Goal: Information Seeking & Learning: Learn about a topic

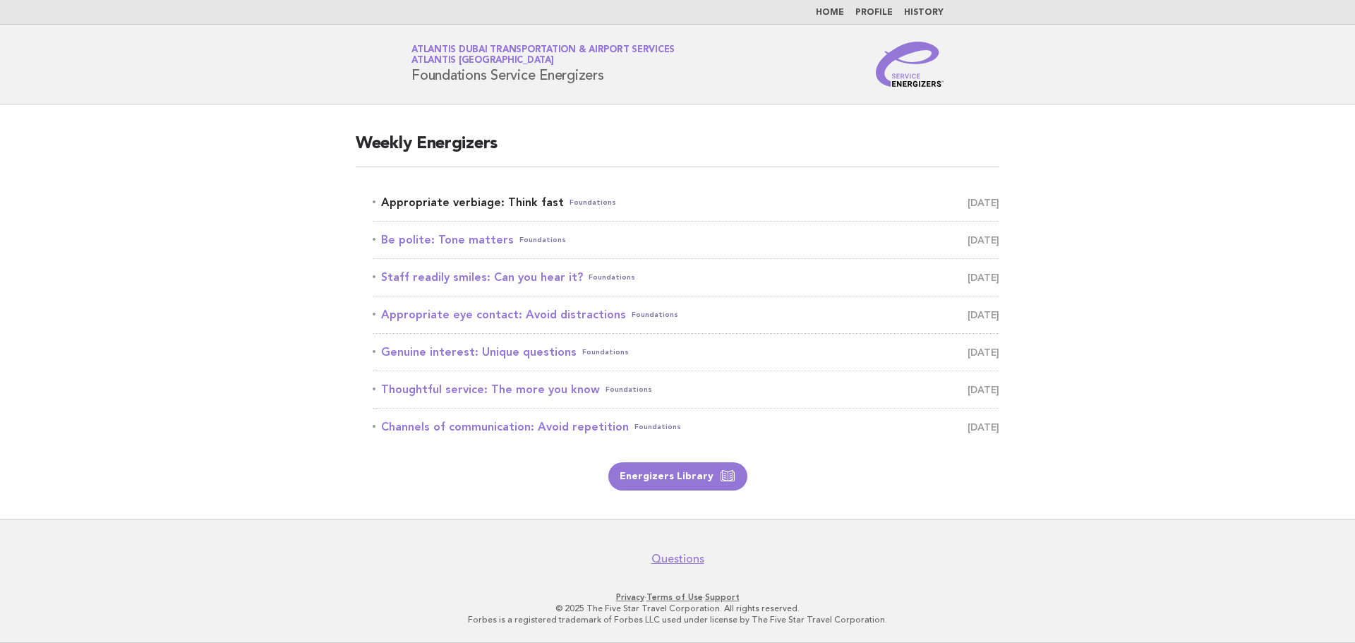
click at [497, 204] on link "Appropriate verbiage: Think fast Foundations September 19" at bounding box center [686, 203] width 627 height 20
click at [482, 243] on link "Be polite: Tone matters Foundations [DATE]" at bounding box center [686, 240] width 627 height 20
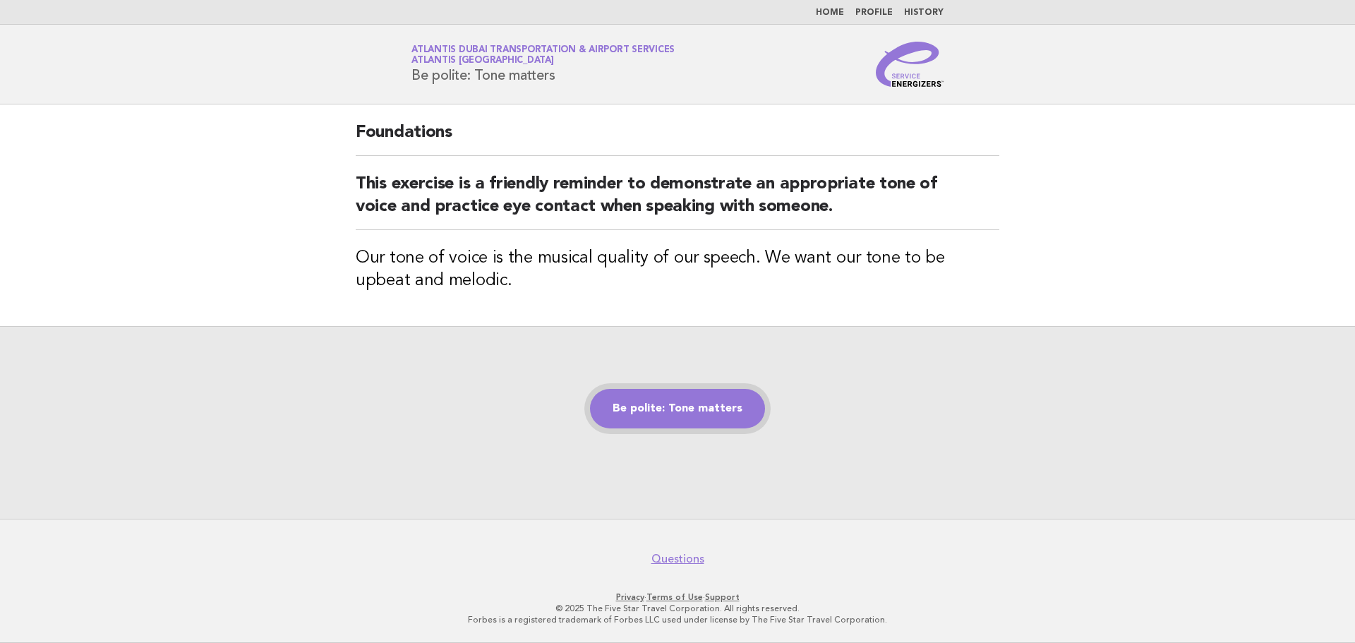
click at [718, 416] on link "Be polite: Tone matters" at bounding box center [677, 409] width 175 height 40
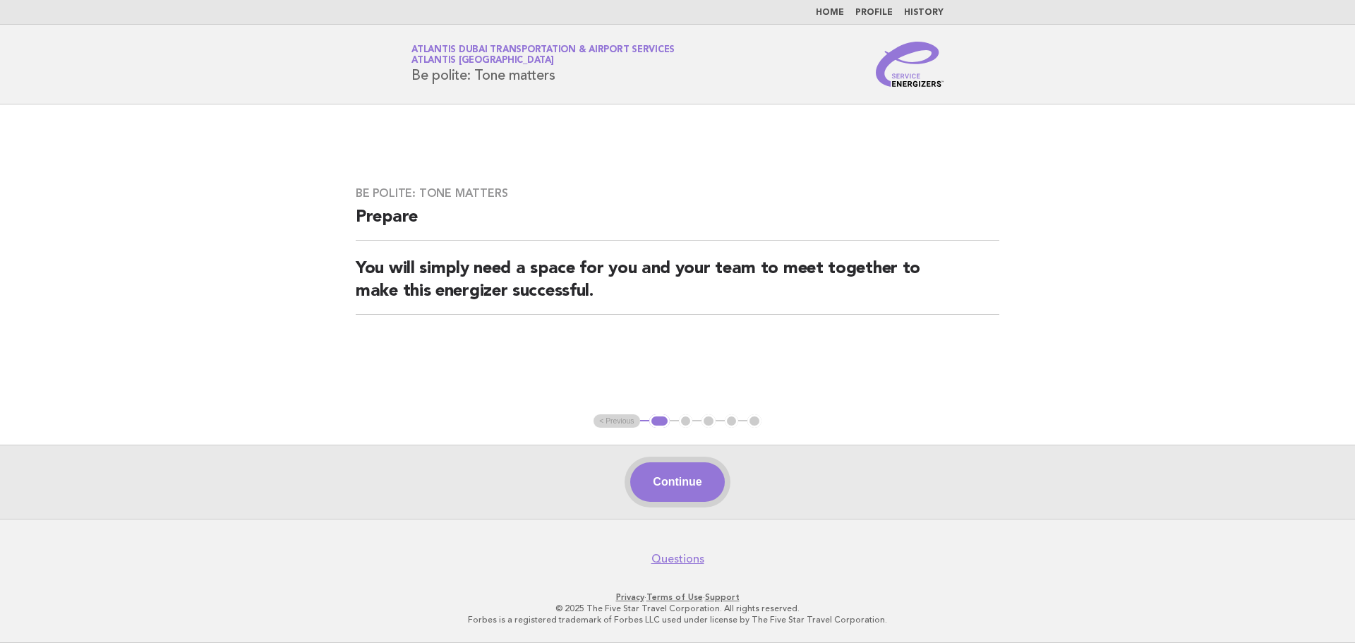
click at [695, 473] on button "Continue" at bounding box center [677, 482] width 94 height 40
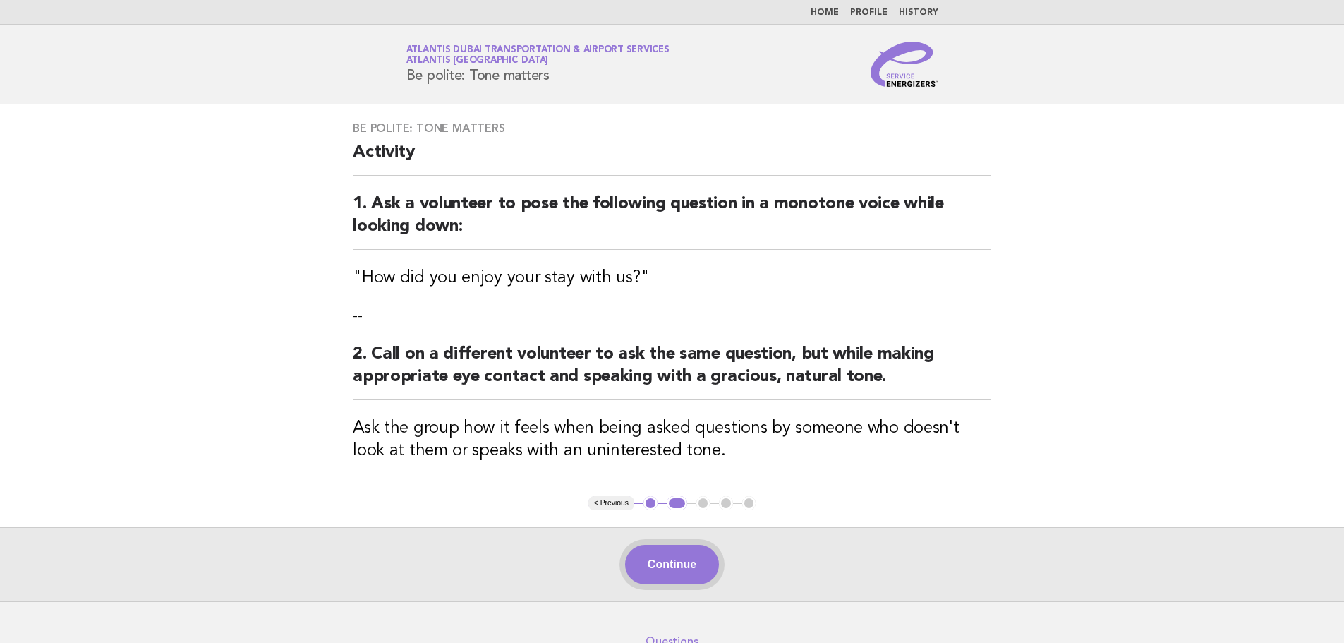
click at [664, 555] on button "Continue" at bounding box center [672, 565] width 94 height 40
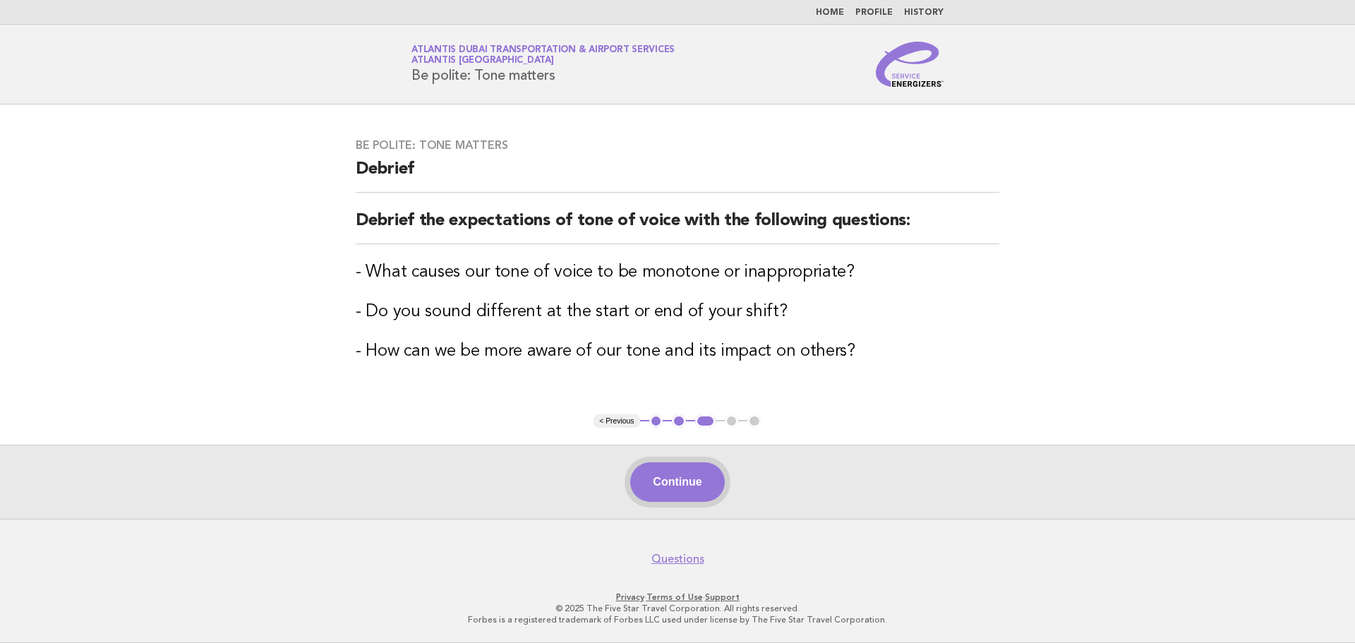
click at [678, 498] on button "Continue" at bounding box center [677, 482] width 94 height 40
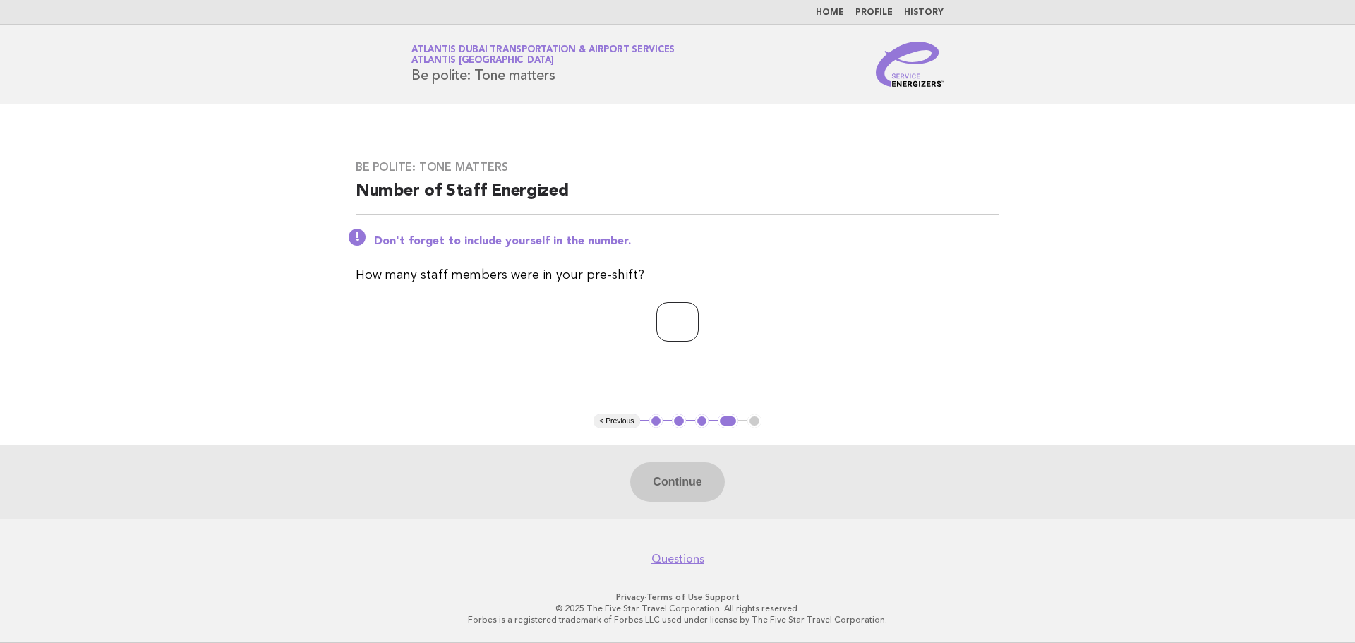
click at [656, 309] on input "number" at bounding box center [677, 322] width 42 height 40
type input "*"
click at [682, 488] on button "Continue" at bounding box center [677, 482] width 94 height 40
